Goal: Task Accomplishment & Management: Use online tool/utility

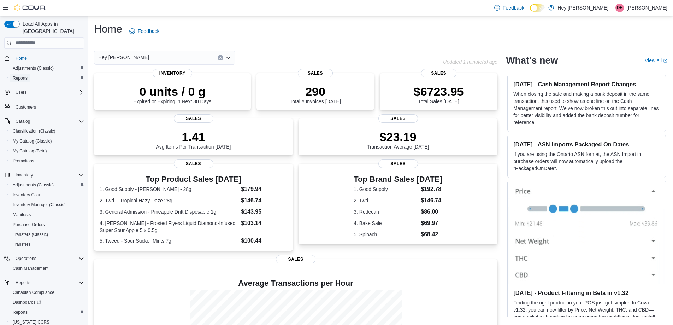
click at [26, 75] on span "Reports" at bounding box center [20, 78] width 15 height 6
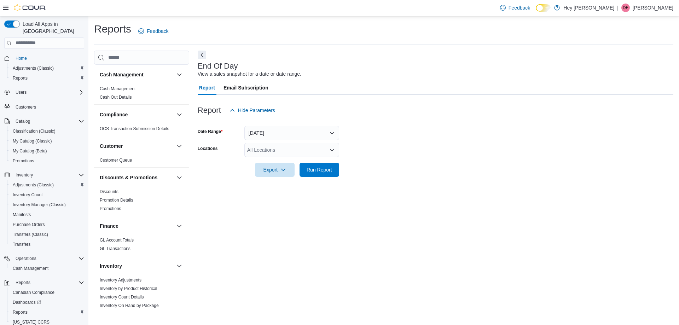
click at [322, 152] on div "All Locations" at bounding box center [291, 150] width 95 height 14
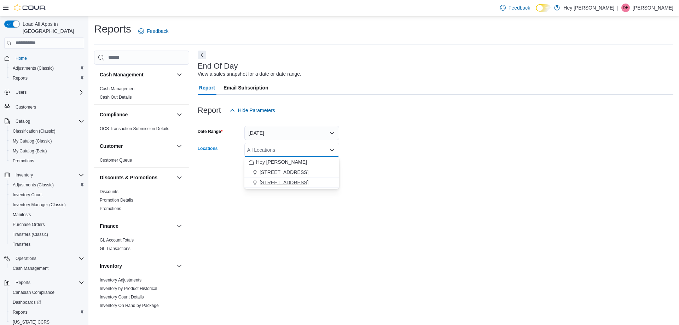
click at [335, 181] on button "15820 Stony Plain Road" at bounding box center [291, 182] width 95 height 10
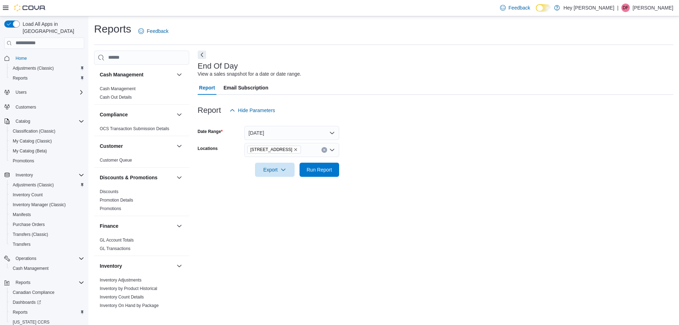
click at [407, 163] on form "Date Range Today Locations 15820 Stony Plain Road Export Run Report" at bounding box center [435, 146] width 475 height 59
click at [316, 170] on span "Run Report" at bounding box center [318, 169] width 25 height 7
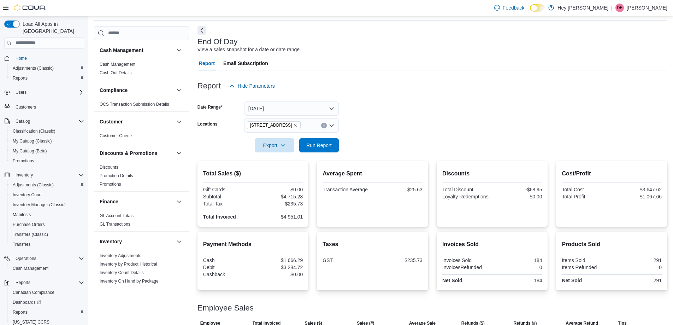
scroll to position [49, 0]
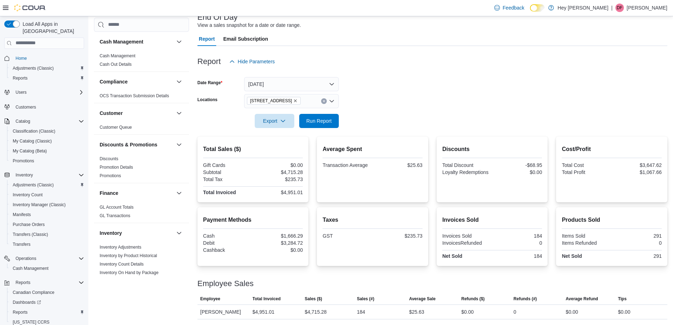
click at [324, 102] on icon "Clear input" at bounding box center [324, 101] width 3 height 3
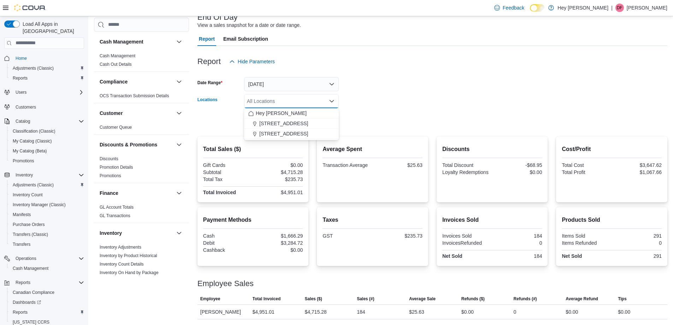
click at [336, 100] on div "All Locations Combo box. Selected. Combo box input. All Locations. Type some te…" at bounding box center [291, 101] width 95 height 14
click at [323, 128] on button "10311 103 Avenue NW" at bounding box center [291, 123] width 95 height 10
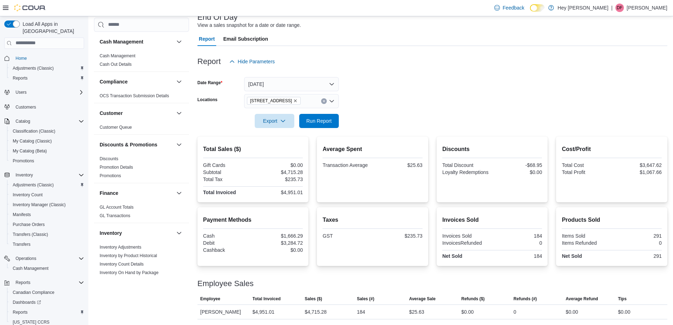
click at [435, 121] on form "Date Range Today Locations 10311 103 Avenue NW Export Run Report" at bounding box center [433, 98] width 470 height 59
click at [330, 117] on span "Run Report" at bounding box center [319, 120] width 31 height 14
click at [288, 125] on span "Export" at bounding box center [274, 120] width 31 height 14
click at [289, 151] on span "Export to Pdf" at bounding box center [276, 149] width 32 height 6
